Goal: Browse casually: Explore the website without a specific task or goal

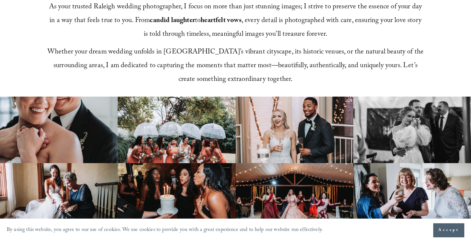
scroll to position [383, 0]
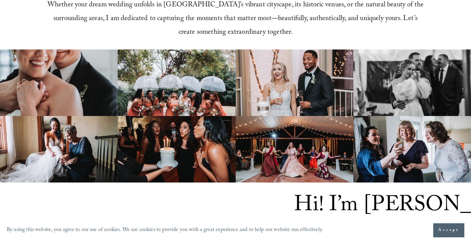
click at [310, 145] on img at bounding box center [295, 149] width 118 height 67
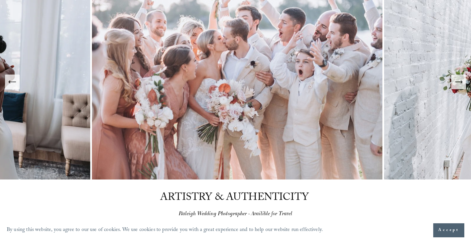
scroll to position [0, 0]
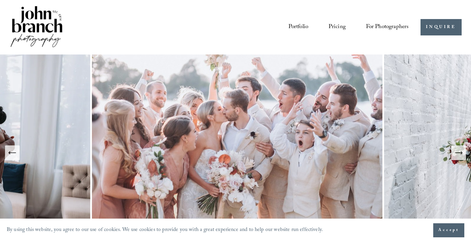
click at [299, 27] on link "Portfolio" at bounding box center [299, 27] width 20 height 13
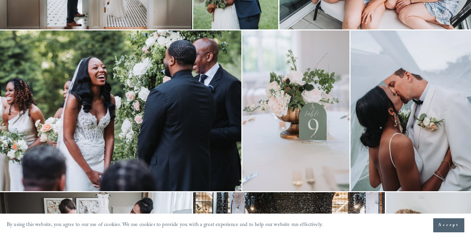
scroll to position [223, 0]
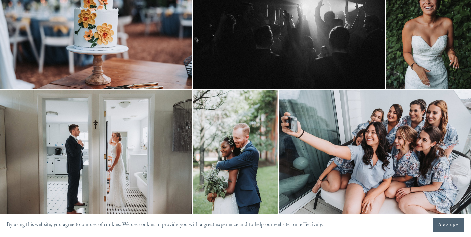
click at [376, 144] on img at bounding box center [376, 154] width 192 height 128
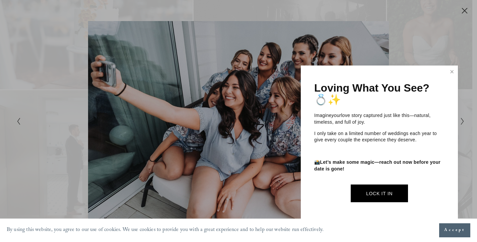
drag, startPoint x: 451, startPoint y: 72, endPoint x: 448, endPoint y: 74, distance: 4.4
click at [451, 72] on link "Close" at bounding box center [451, 72] width 10 height 11
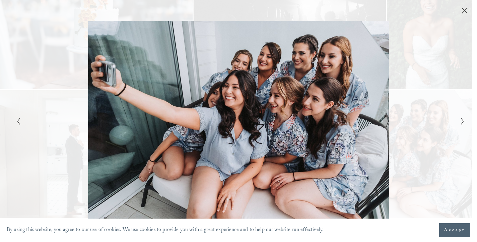
click at [463, 124] on icon "Next Slide" at bounding box center [462, 121] width 4 height 8
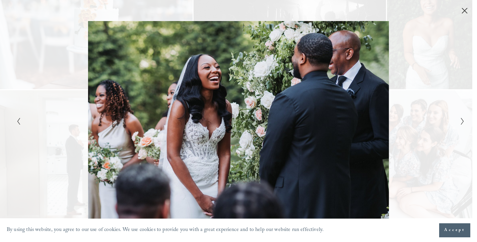
click at [463, 124] on icon "Next Slide" at bounding box center [462, 121] width 4 height 8
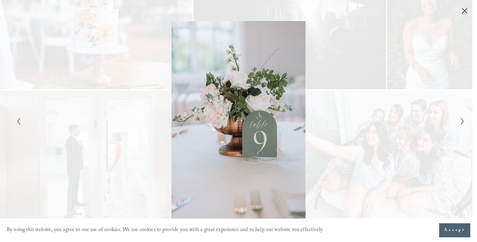
click at [463, 124] on icon "Next Slide" at bounding box center [462, 121] width 4 height 8
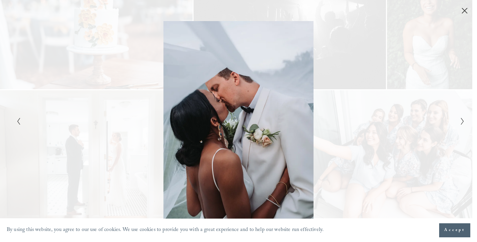
click at [462, 13] on icon "Close" at bounding box center [464, 10] width 7 height 7
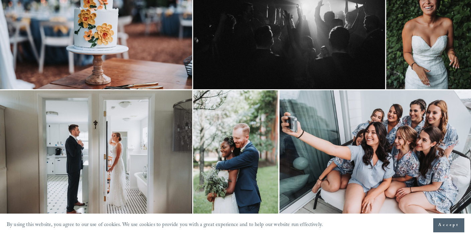
scroll to position [543, 0]
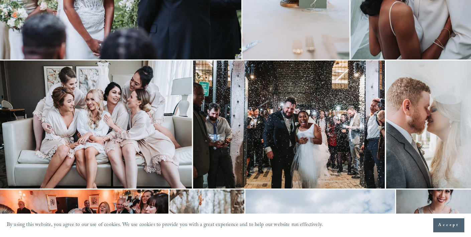
click at [302, 127] on img at bounding box center [289, 125] width 192 height 128
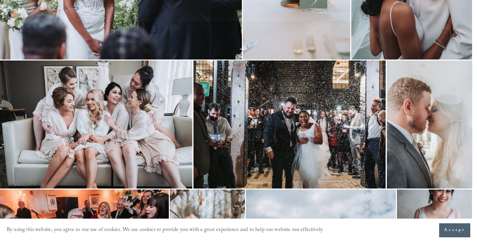
click at [456, 234] on button "Accept" at bounding box center [454, 231] width 31 height 14
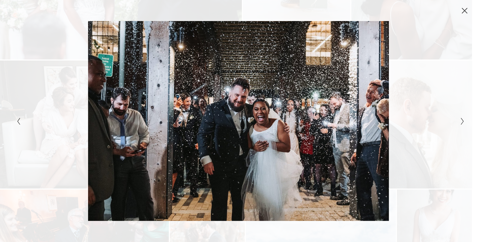
click at [466, 12] on icon "Close" at bounding box center [464, 10] width 7 height 7
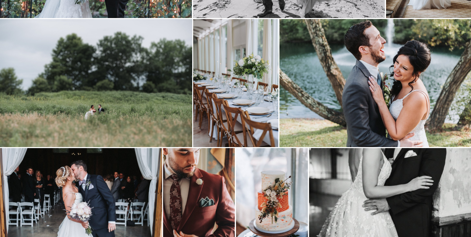
scroll to position [2117, 0]
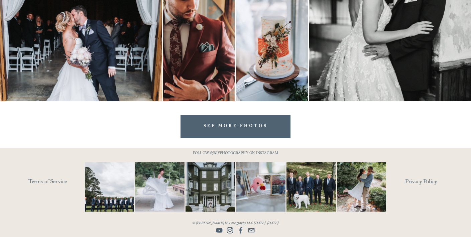
click at [245, 127] on link "SEE MORE PHOTOS" at bounding box center [236, 126] width 110 height 23
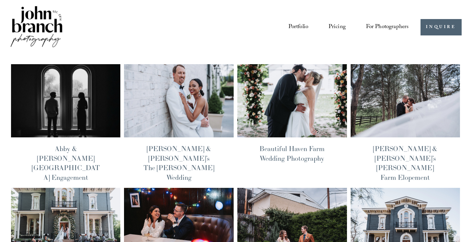
scroll to position [74, 0]
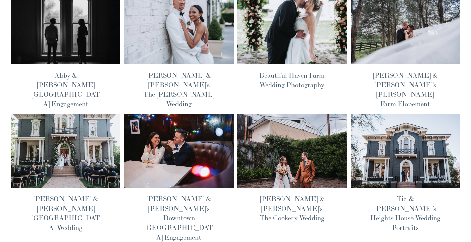
click at [178, 126] on img at bounding box center [179, 151] width 111 height 74
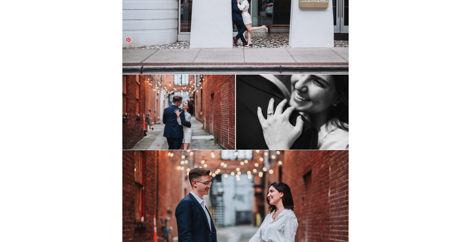
scroll to position [2359, 0]
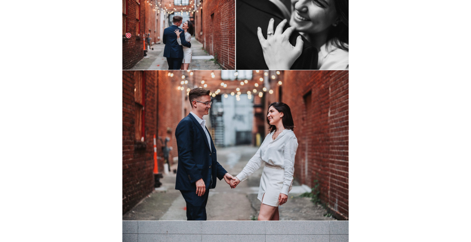
click at [232, 86] on img at bounding box center [235, 145] width 226 height 151
click at [129, 37] on link at bounding box center [128, 35] width 5 height 5
